Goal: Complete application form

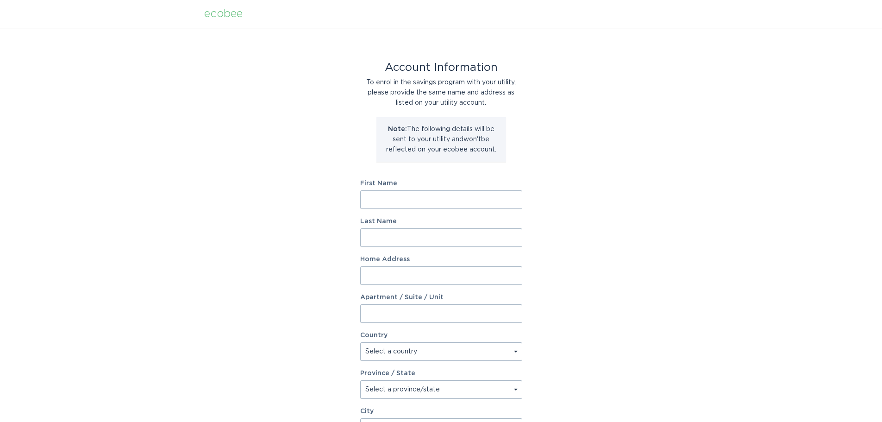
click at [429, 194] on input "First Name" at bounding box center [441, 199] width 162 height 19
type input "Kindra"
type input "Shankling"
type input "4284 aryshire lane"
select select "US"
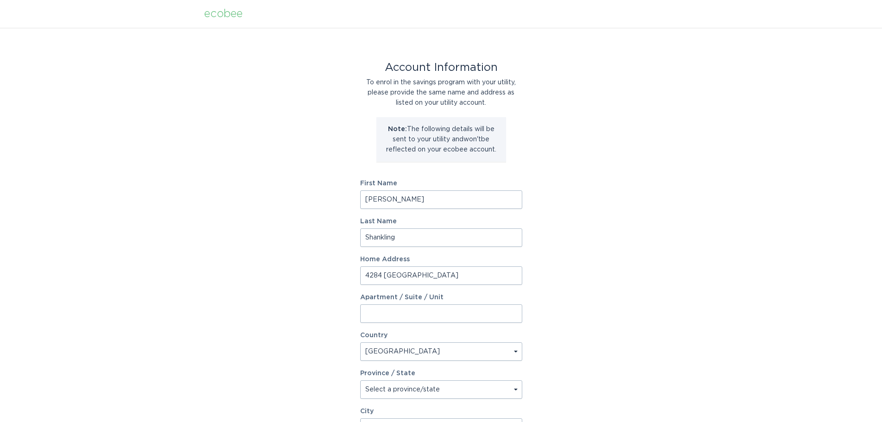
type input "Colorado Springs"
type input "80922"
select select "CO"
click at [577, 226] on div "Account Information To enrol in the savings program with your utility, please p…" at bounding box center [441, 283] width 882 height 511
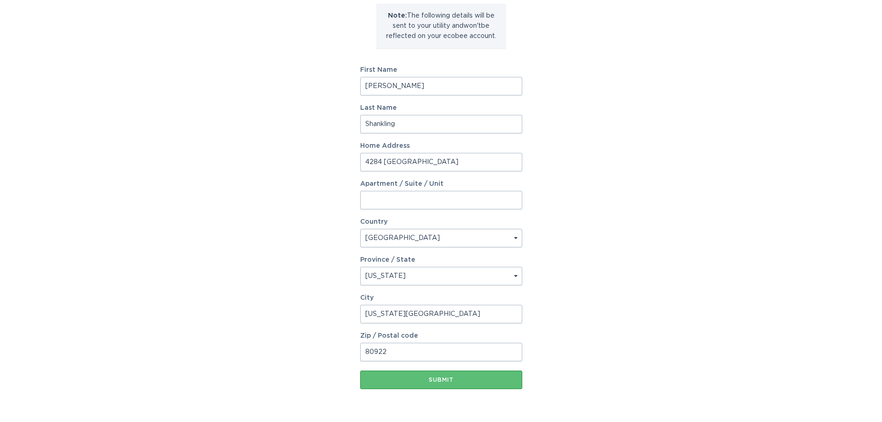
scroll to position [139, 0]
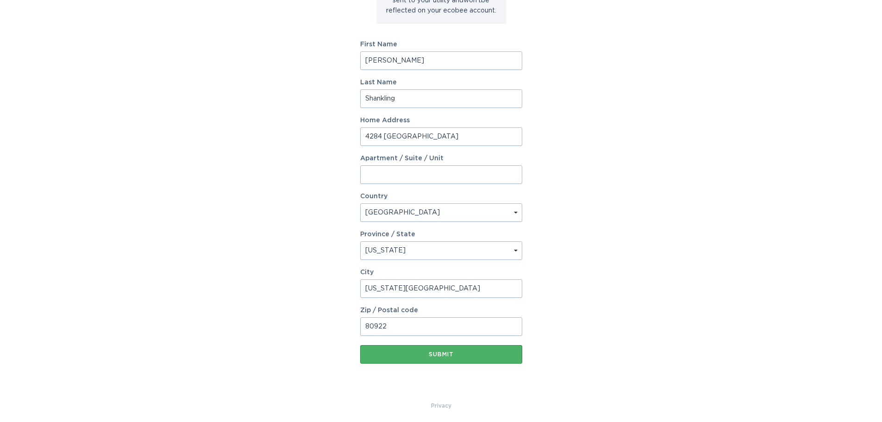
click at [453, 353] on div "Submit" at bounding box center [441, 354] width 153 height 6
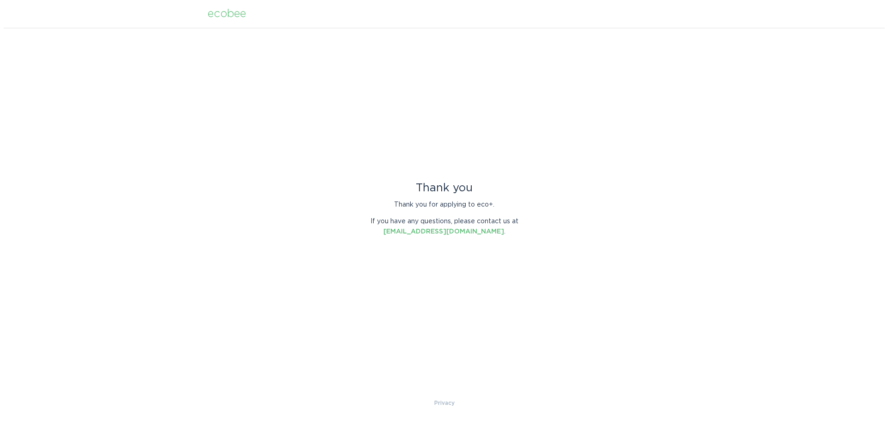
scroll to position [0, 0]
